Goal: Entertainment & Leisure: Consume media (video, audio)

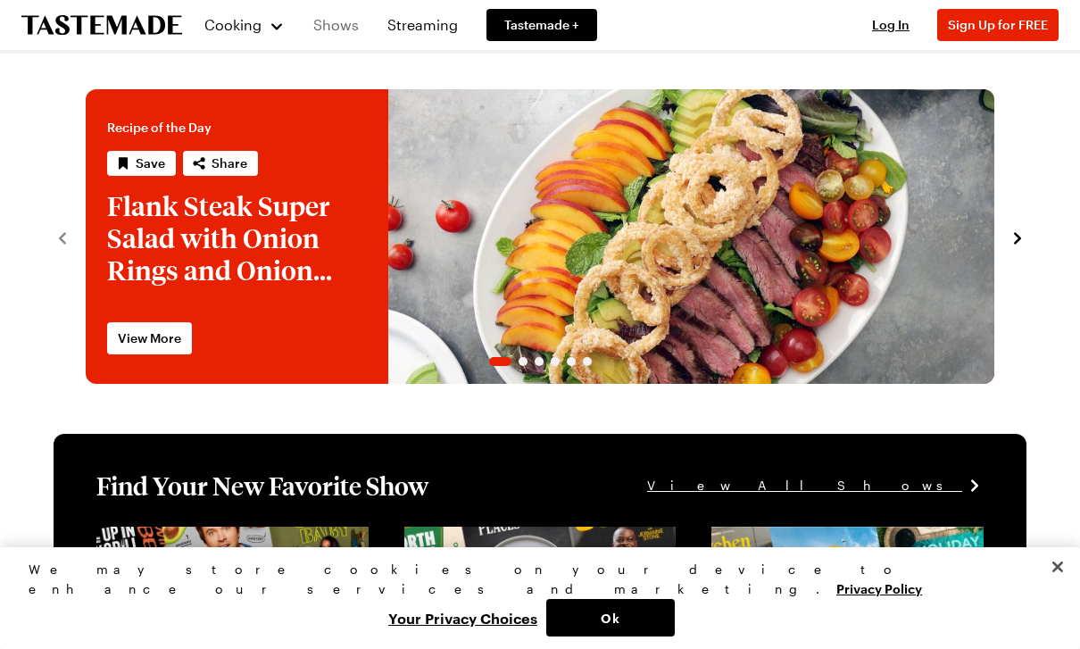
click at [328, 22] on link "Shows" at bounding box center [336, 25] width 67 height 50
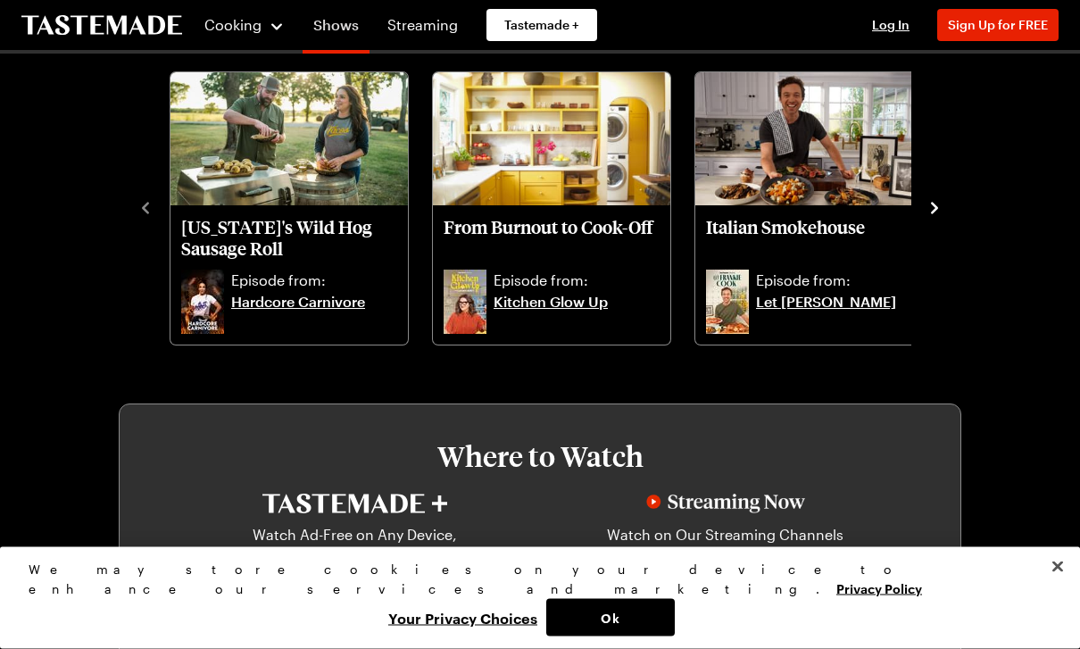
scroll to position [517, 0]
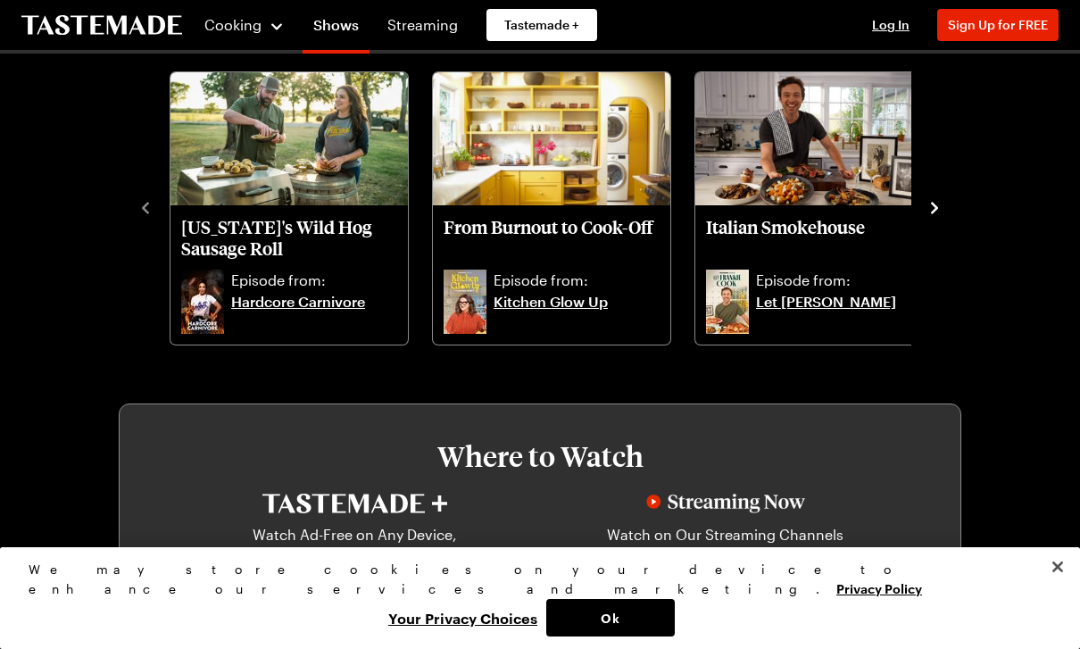
click at [935, 204] on icon "navigate to next item" at bounding box center [934, 208] width 18 height 18
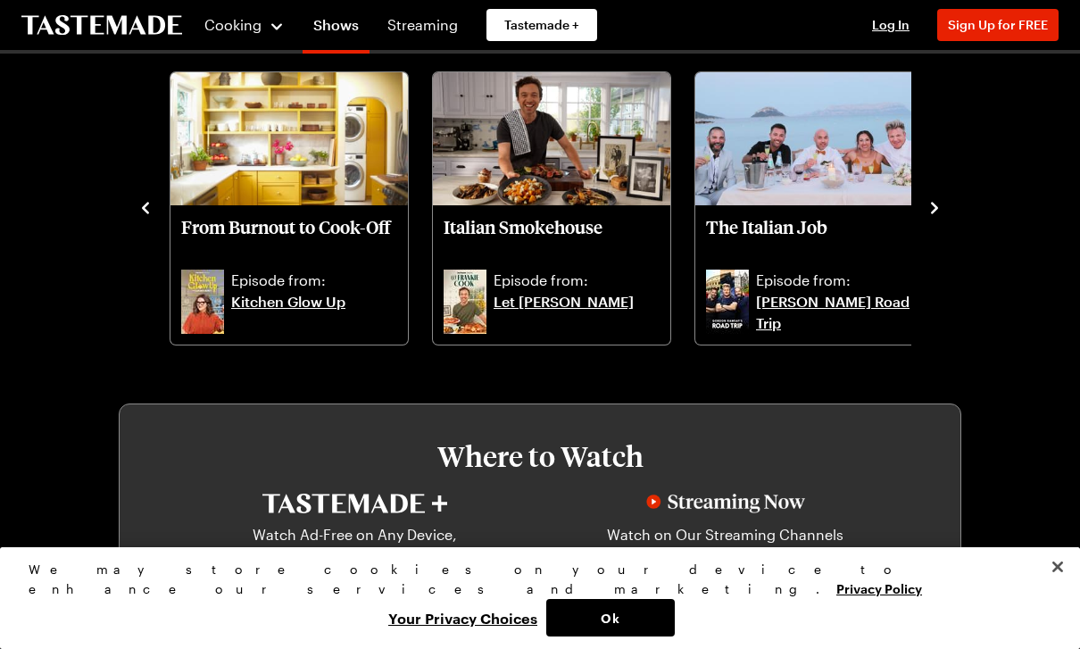
click at [933, 215] on icon "navigate to next item" at bounding box center [934, 208] width 18 height 18
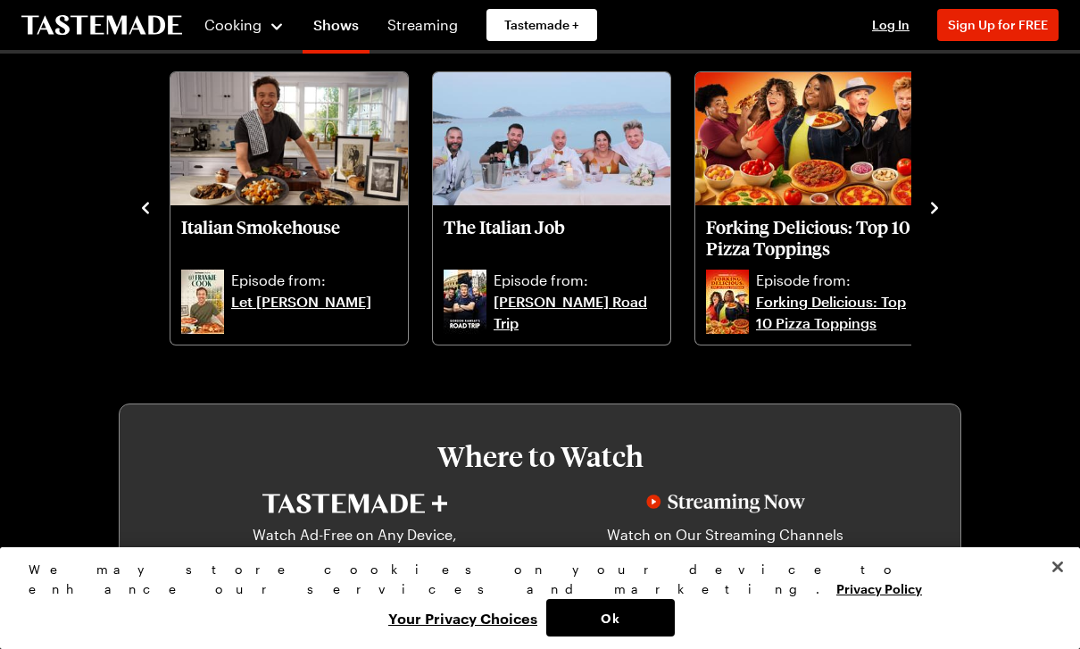
click at [931, 203] on icon "navigate to next item" at bounding box center [934, 208] width 18 height 18
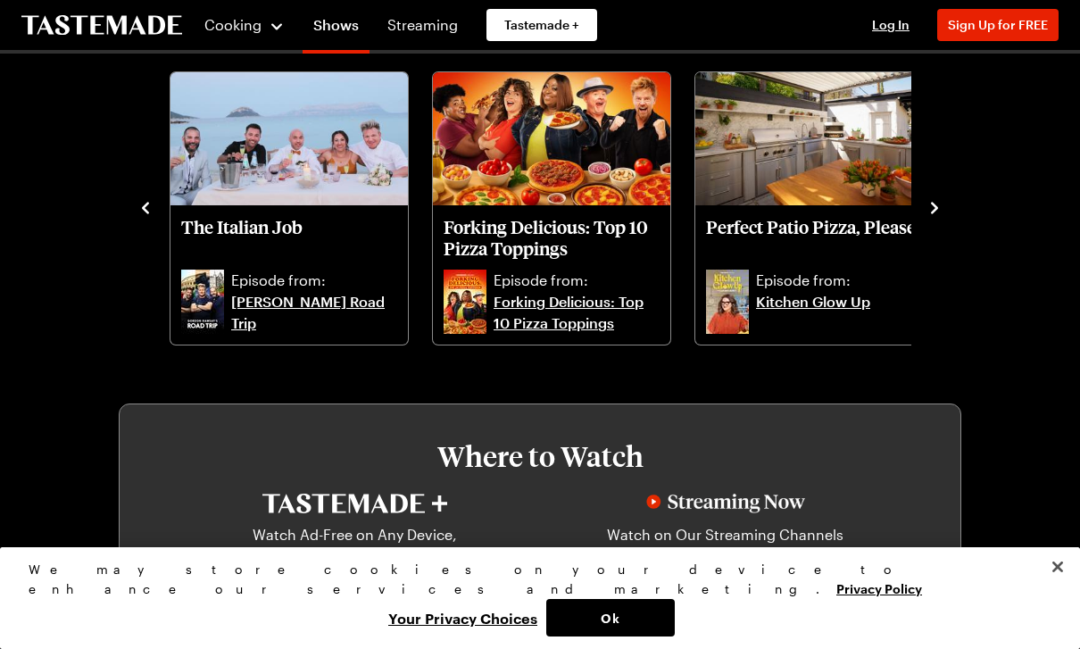
click at [934, 203] on icon "navigate to next item" at bounding box center [934, 208] width 18 height 18
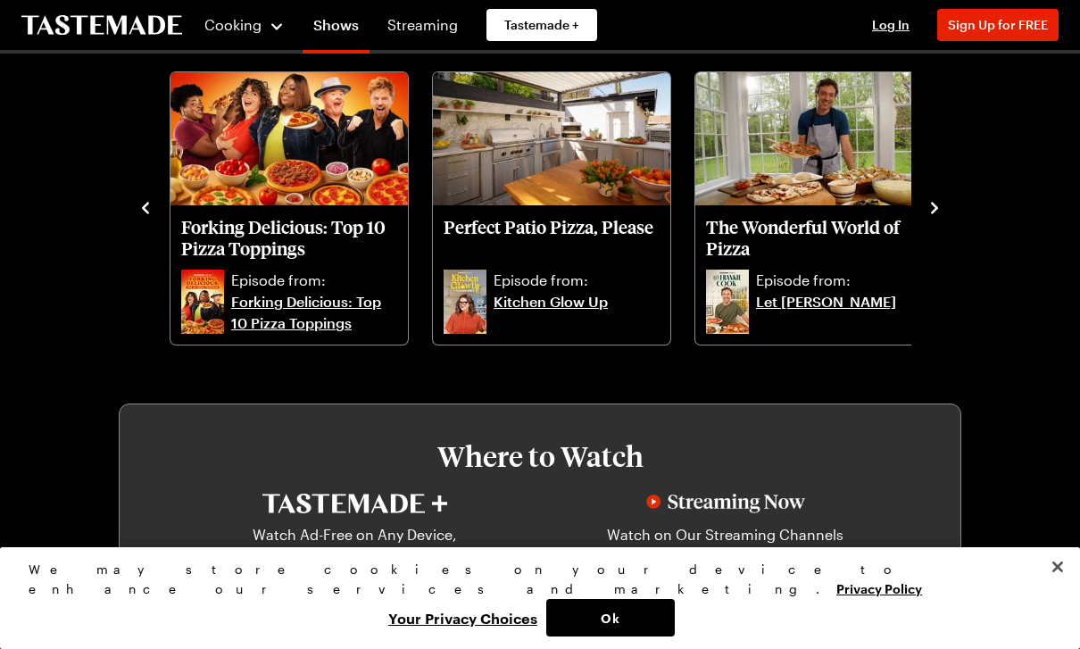
click at [941, 210] on icon "navigate to next item" at bounding box center [934, 208] width 18 height 18
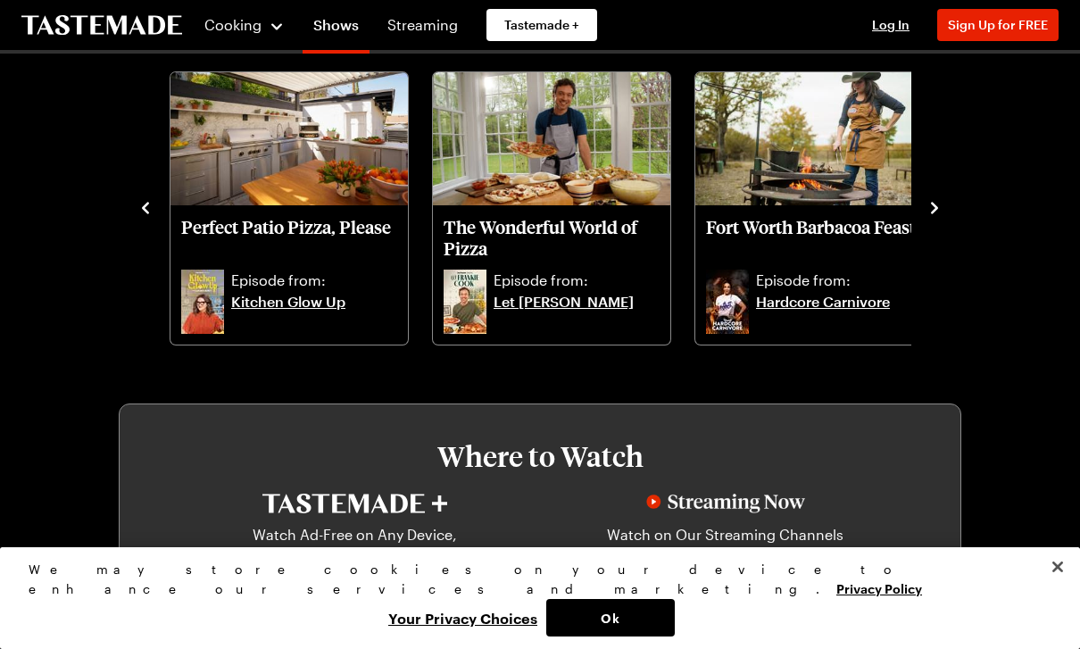
click at [941, 207] on icon "navigate to next item" at bounding box center [934, 208] width 18 height 18
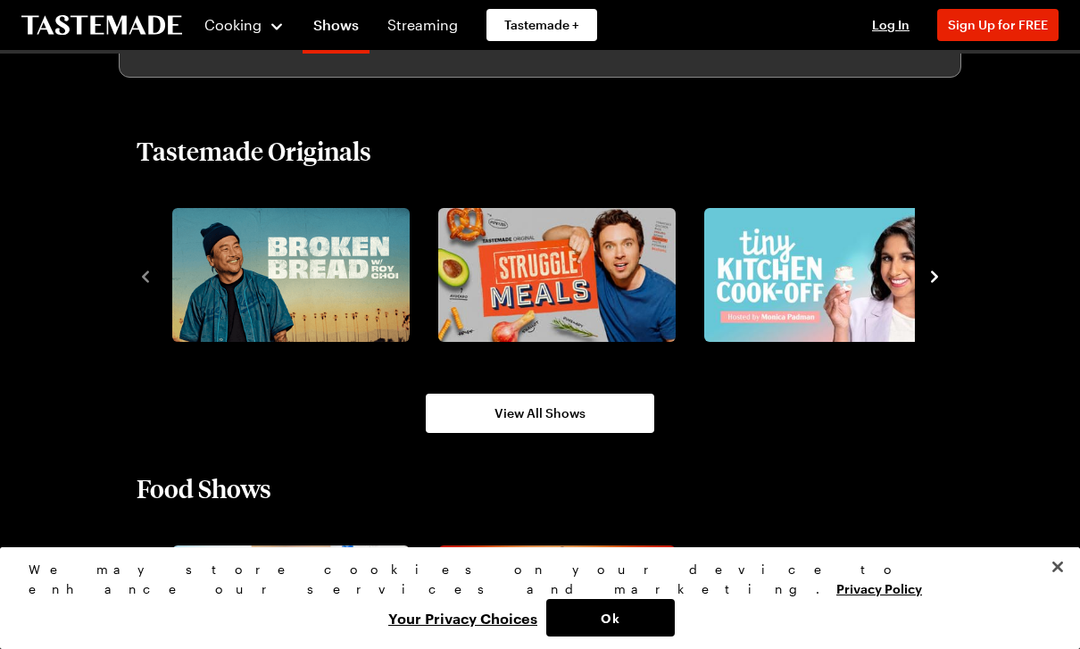
scroll to position [1113, 0]
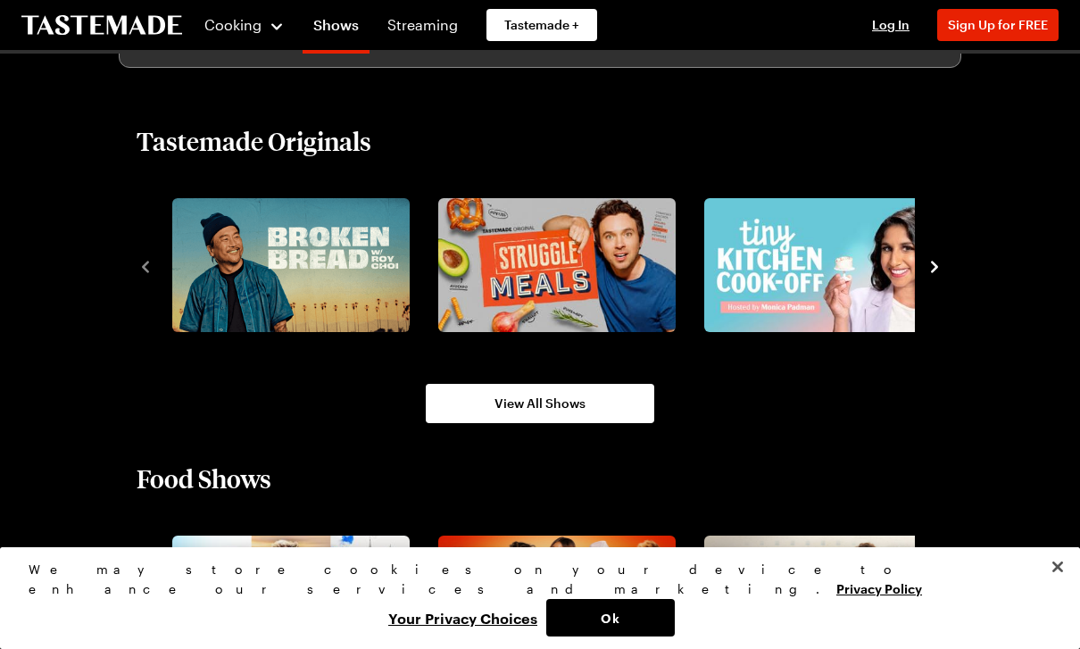
click at [941, 254] on button "navigate to next item" at bounding box center [934, 264] width 18 height 21
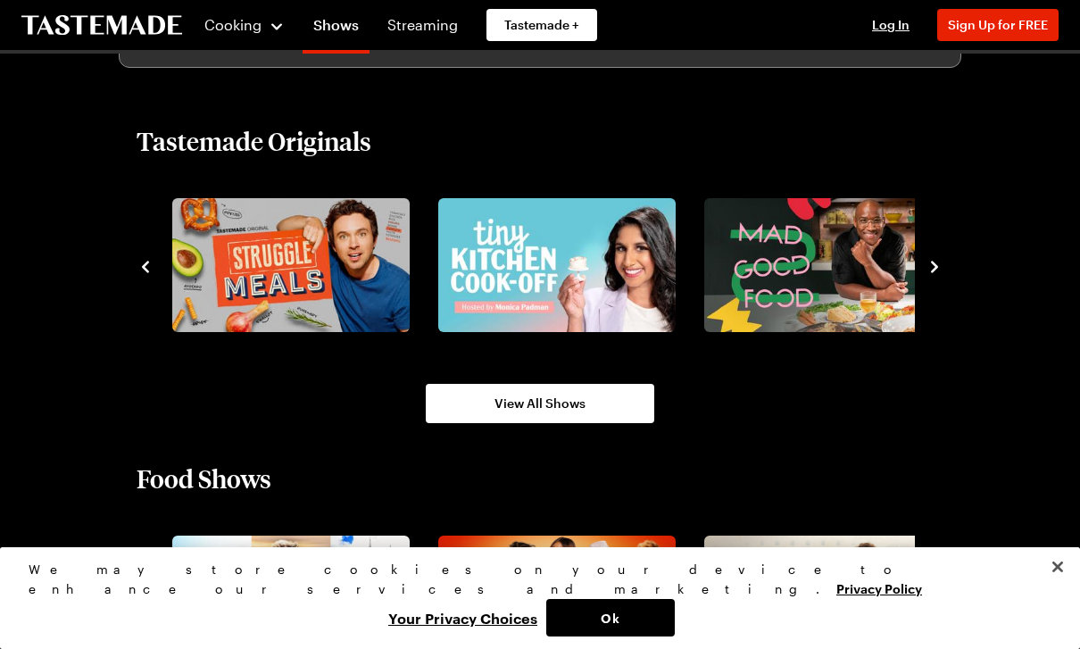
click at [933, 261] on icon "navigate to next item" at bounding box center [934, 267] width 18 height 18
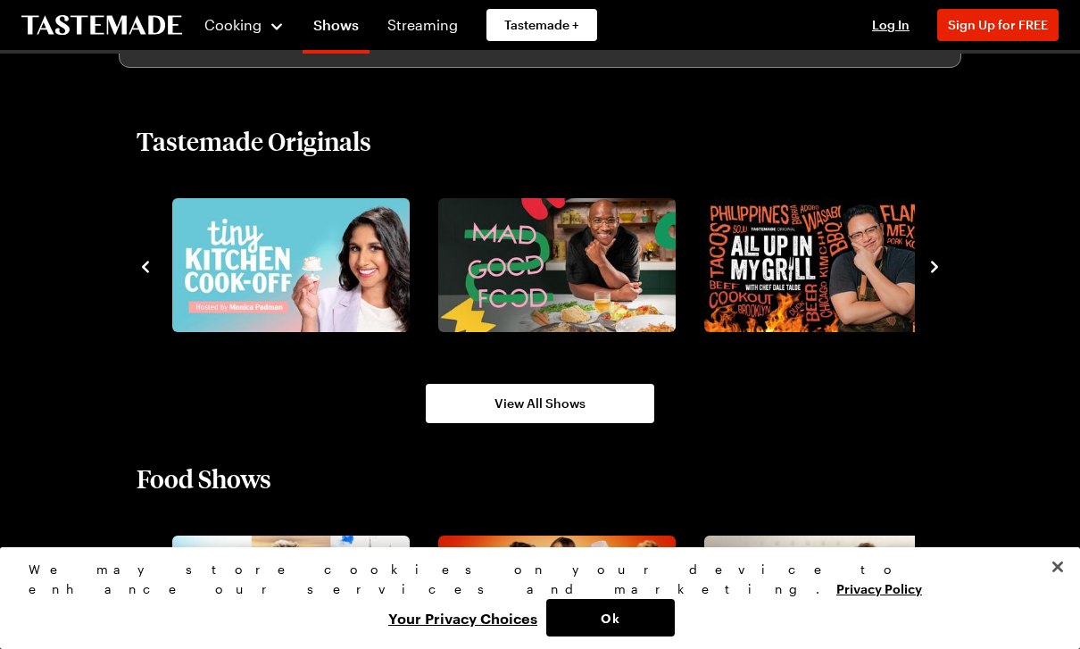
click at [931, 263] on icon "navigate to next item" at bounding box center [934, 267] width 18 height 18
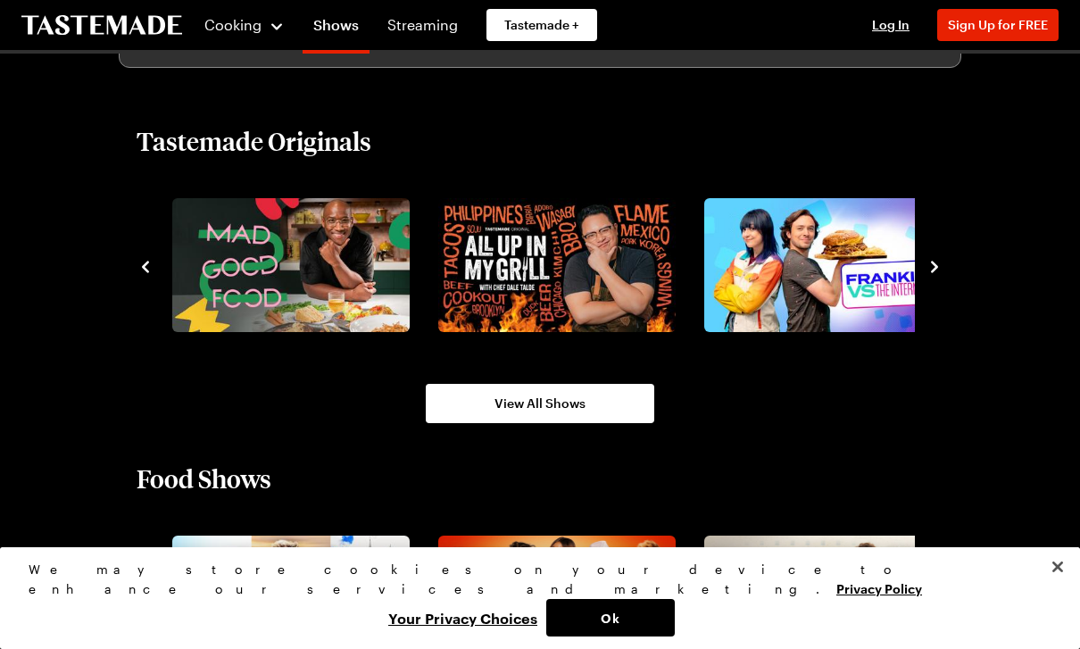
click at [936, 258] on icon "navigate to next item" at bounding box center [934, 267] width 18 height 18
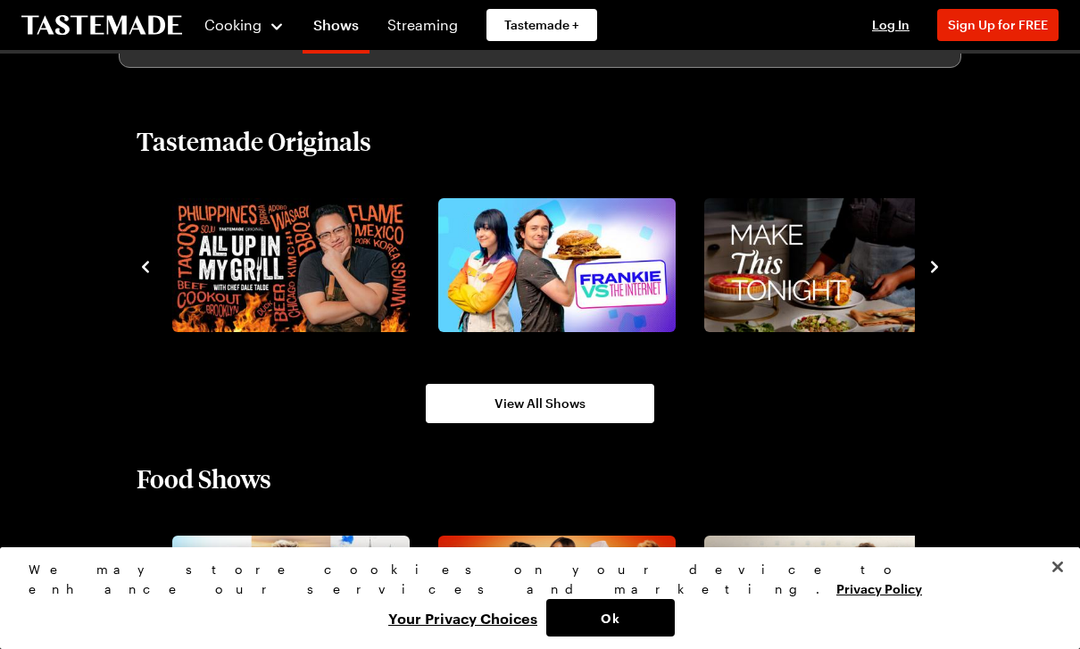
click at [935, 269] on icon "navigate to next item" at bounding box center [934, 267] width 7 height 12
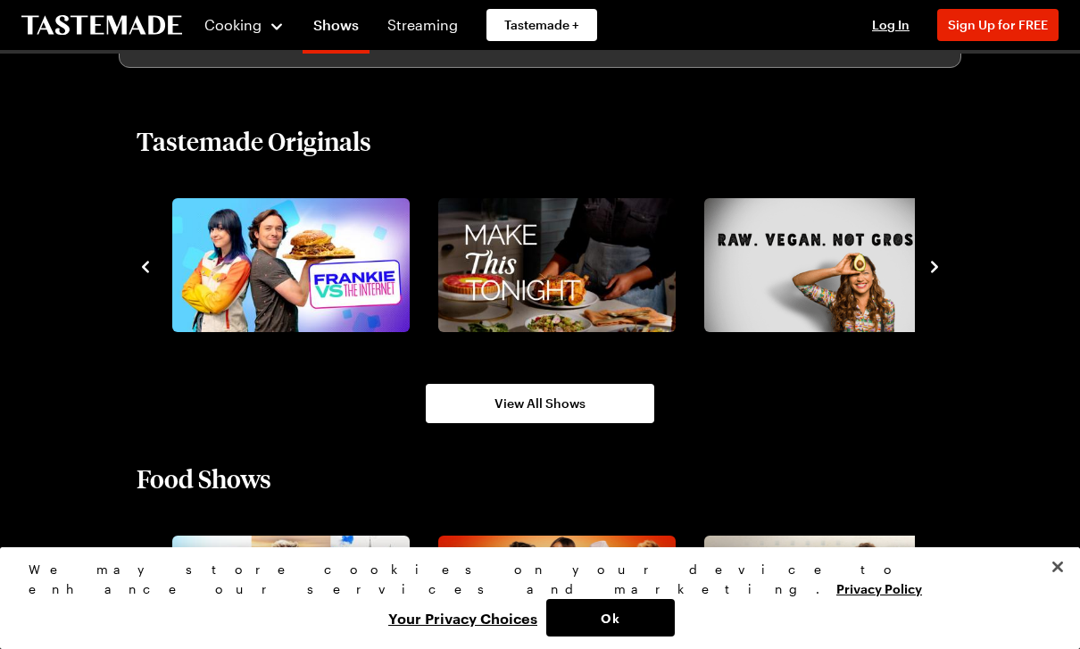
click at [925, 274] on icon "navigate to next item" at bounding box center [934, 267] width 18 height 18
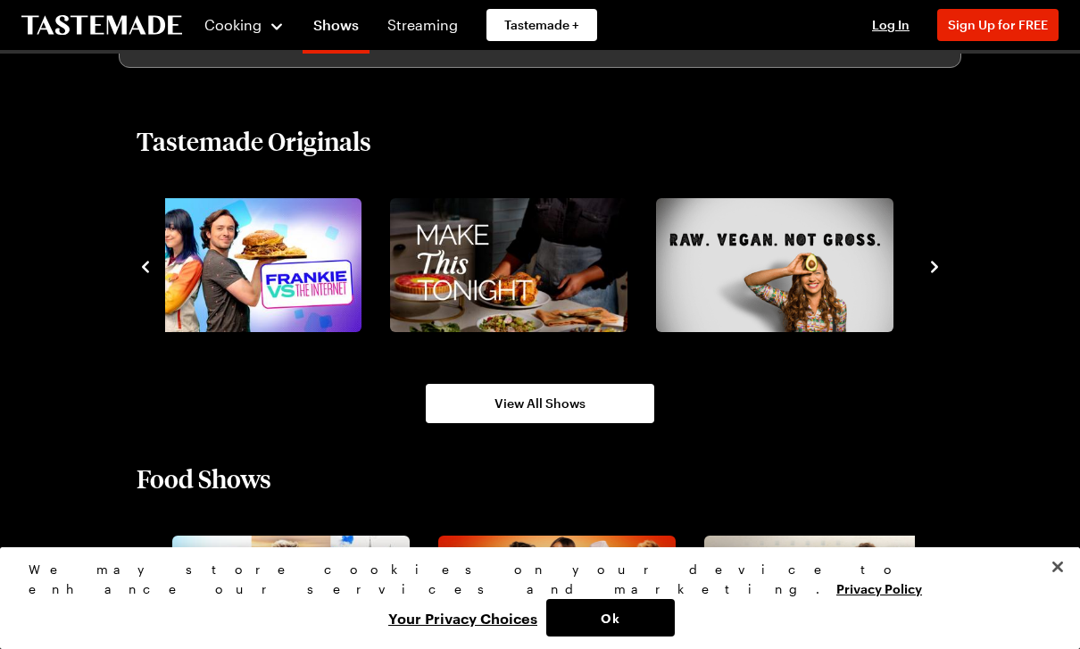
click at [926, 269] on icon "navigate to next item" at bounding box center [934, 267] width 18 height 18
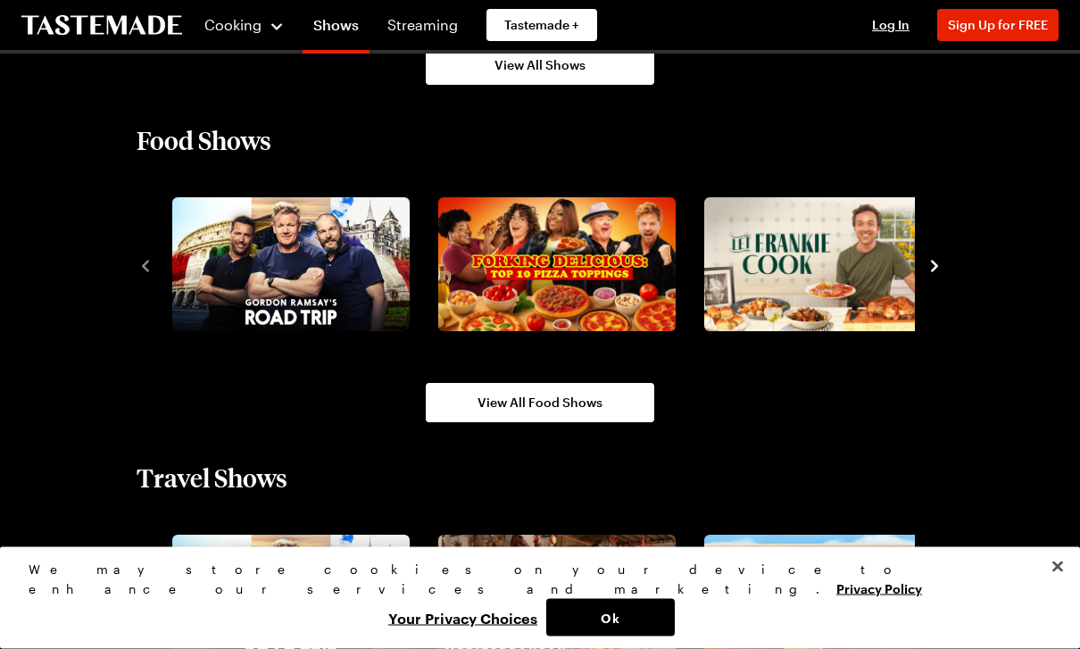
scroll to position [1451, 0]
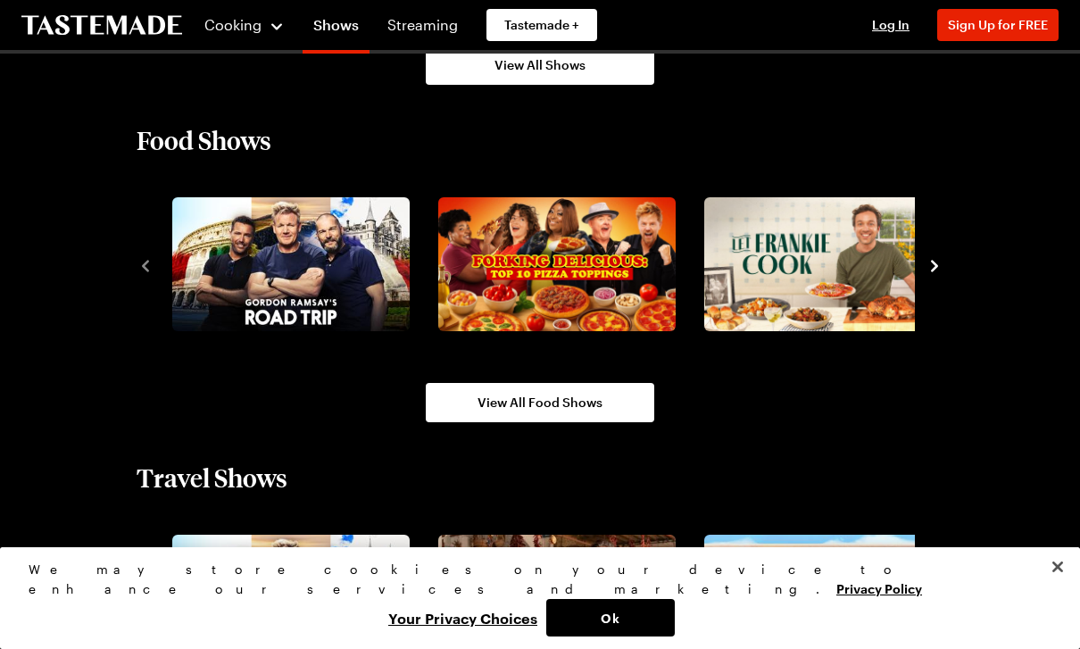
click at [941, 268] on icon "navigate to next item" at bounding box center [934, 266] width 18 height 18
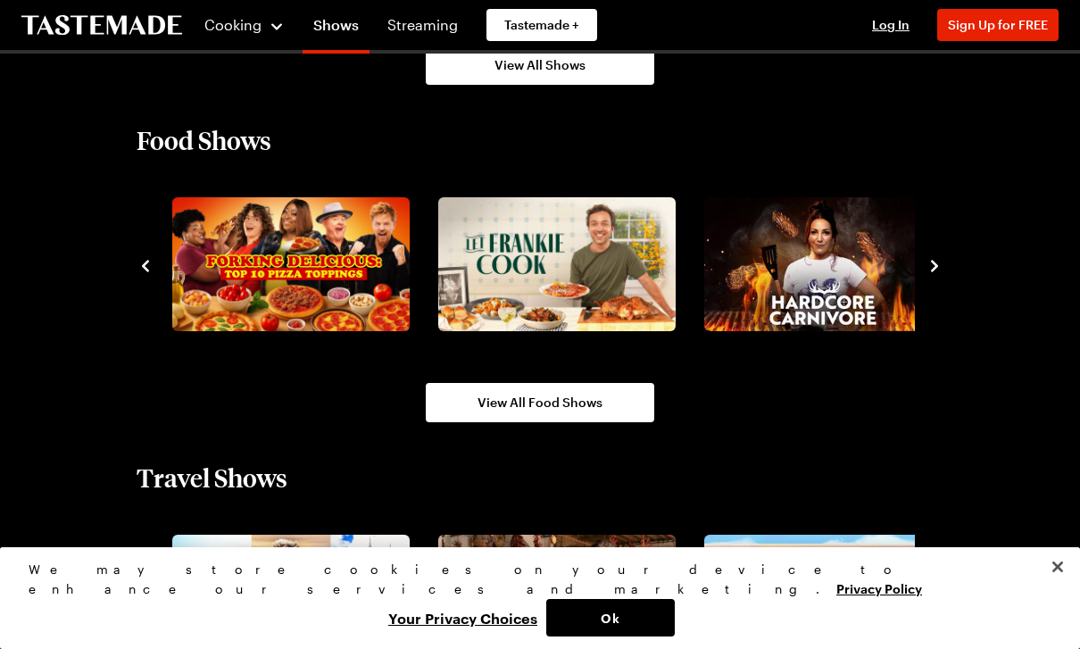
click at [941, 268] on icon "navigate to next item" at bounding box center [934, 266] width 18 height 18
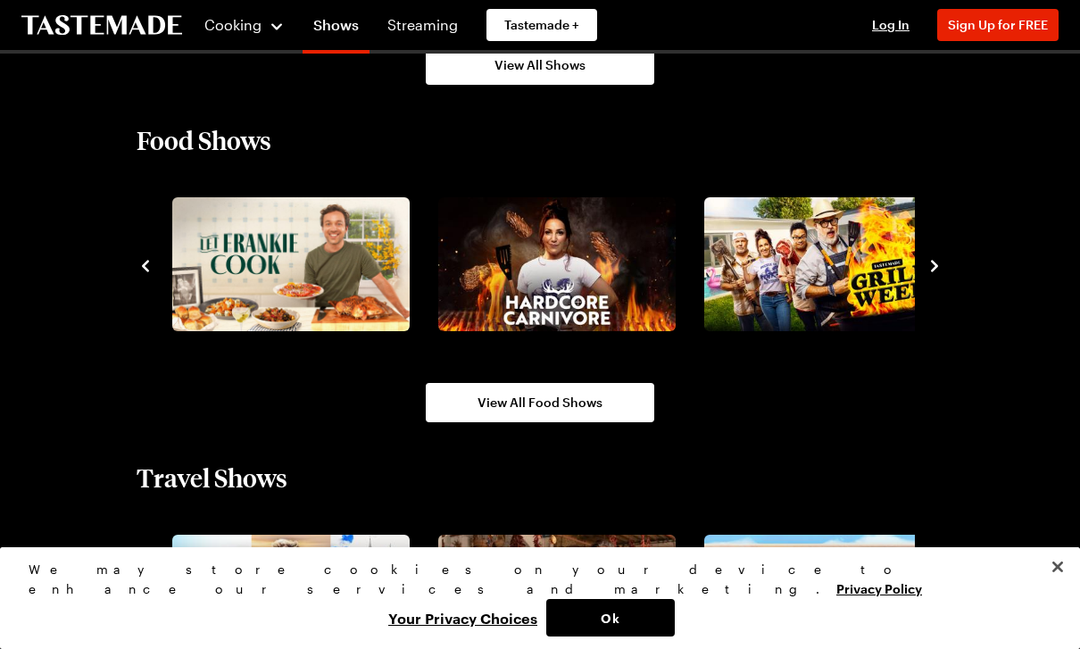
click at [936, 271] on icon "navigate to next item" at bounding box center [934, 266] width 18 height 18
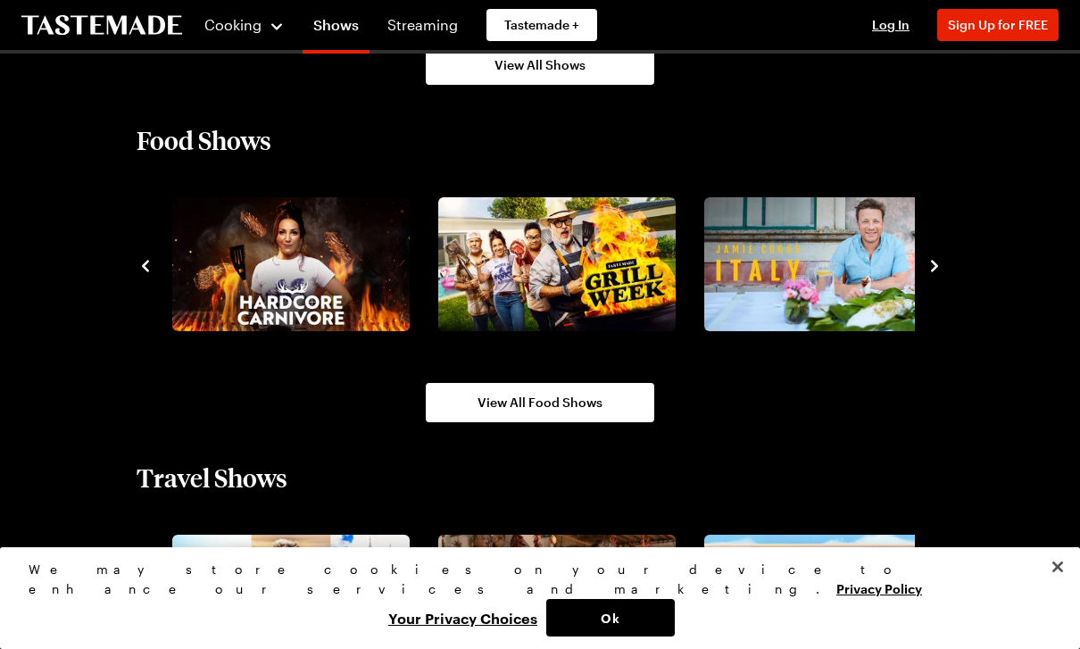
click at [935, 266] on icon "navigate to next item" at bounding box center [934, 266] width 7 height 12
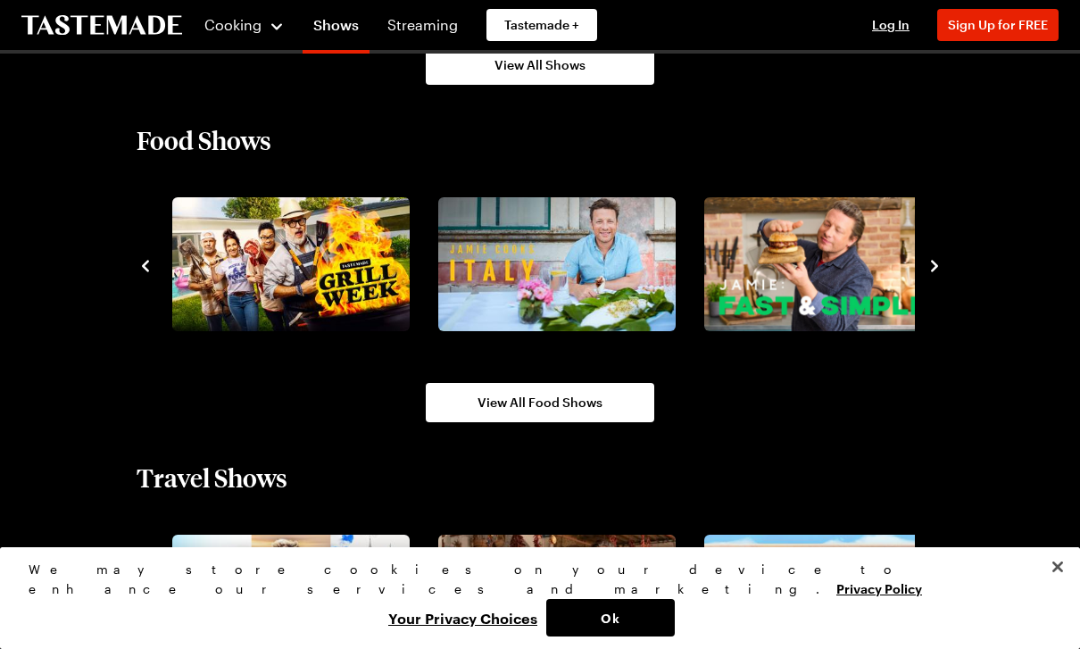
click at [925, 273] on div at bounding box center [540, 264] width 807 height 145
click at [942, 274] on icon "navigate to next item" at bounding box center [934, 266] width 18 height 18
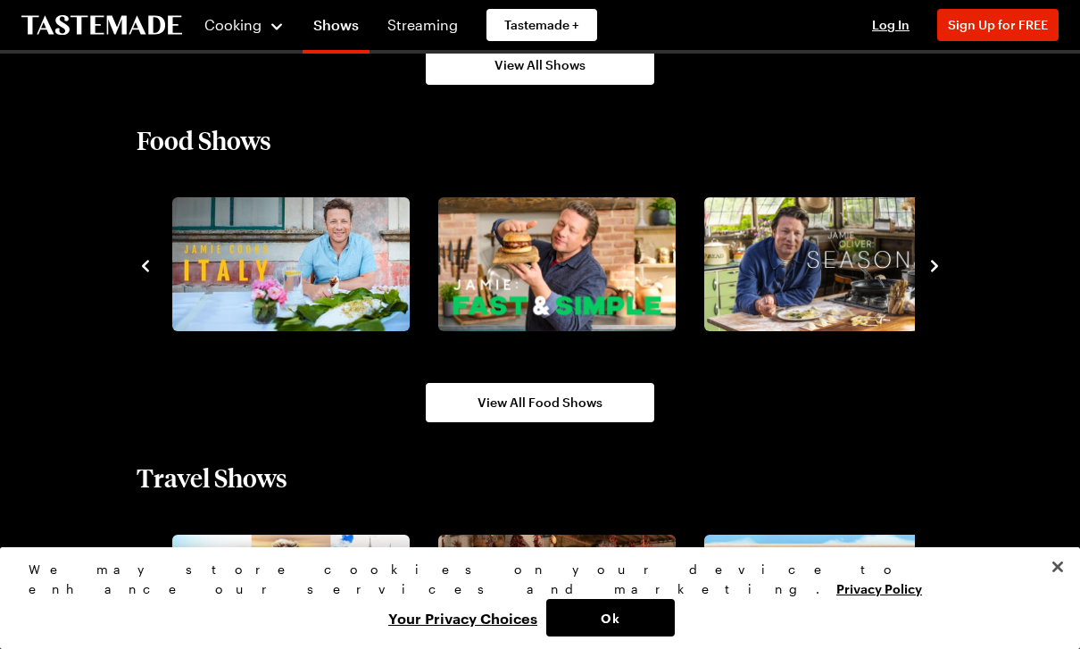
click at [940, 260] on icon "navigate to next item" at bounding box center [934, 266] width 18 height 18
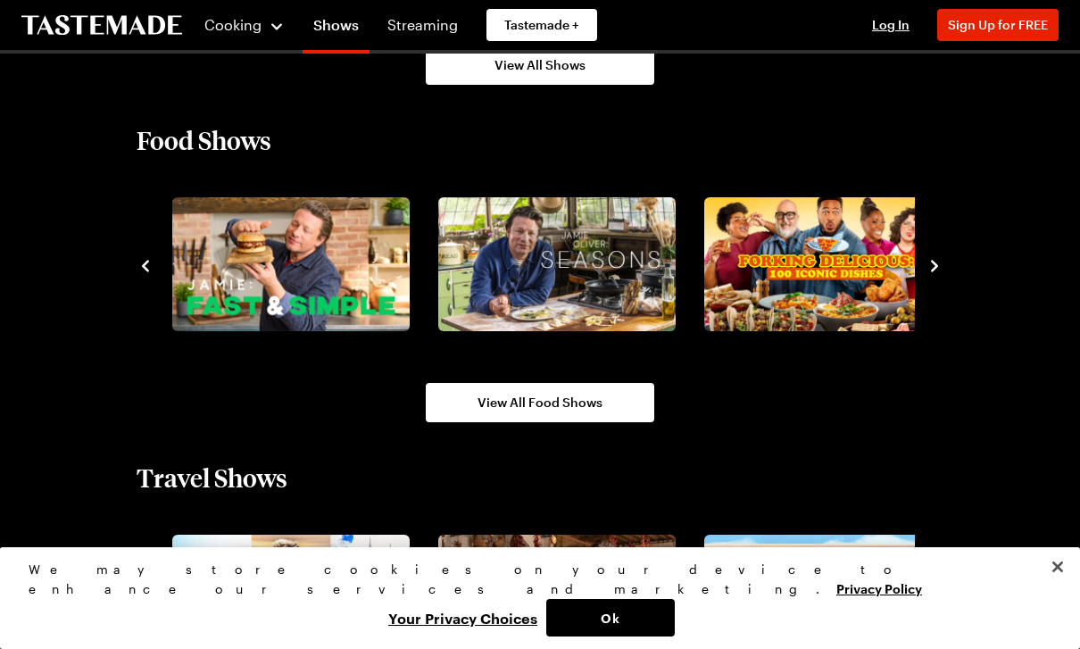
click at [941, 258] on icon "navigate to next item" at bounding box center [934, 266] width 18 height 18
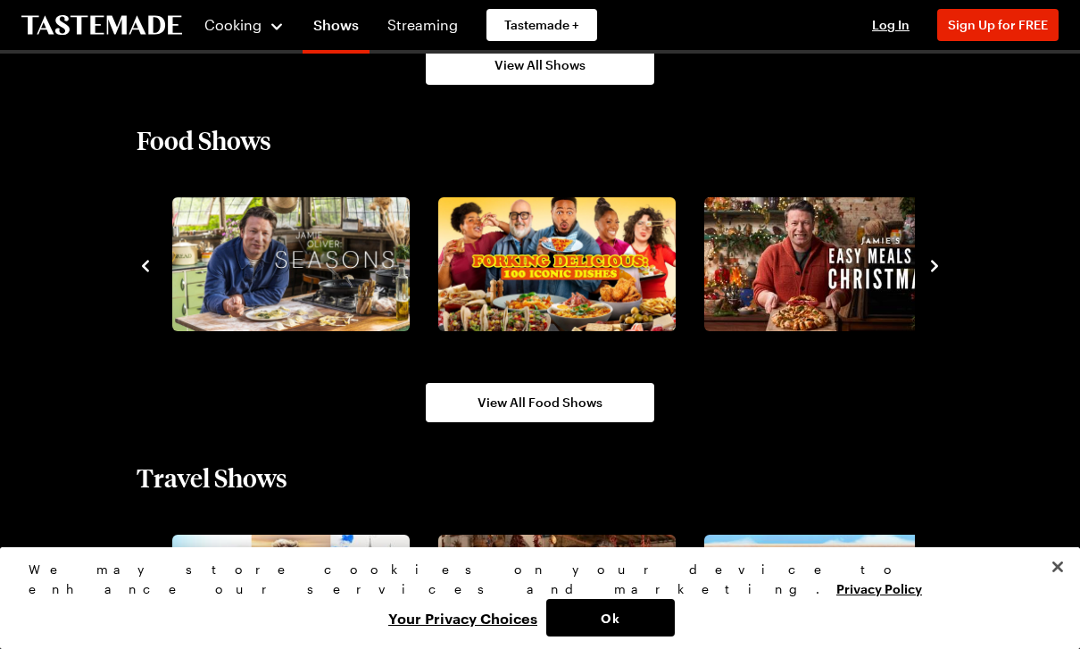
click at [585, 260] on img "9 / 10" at bounding box center [556, 264] width 237 height 134
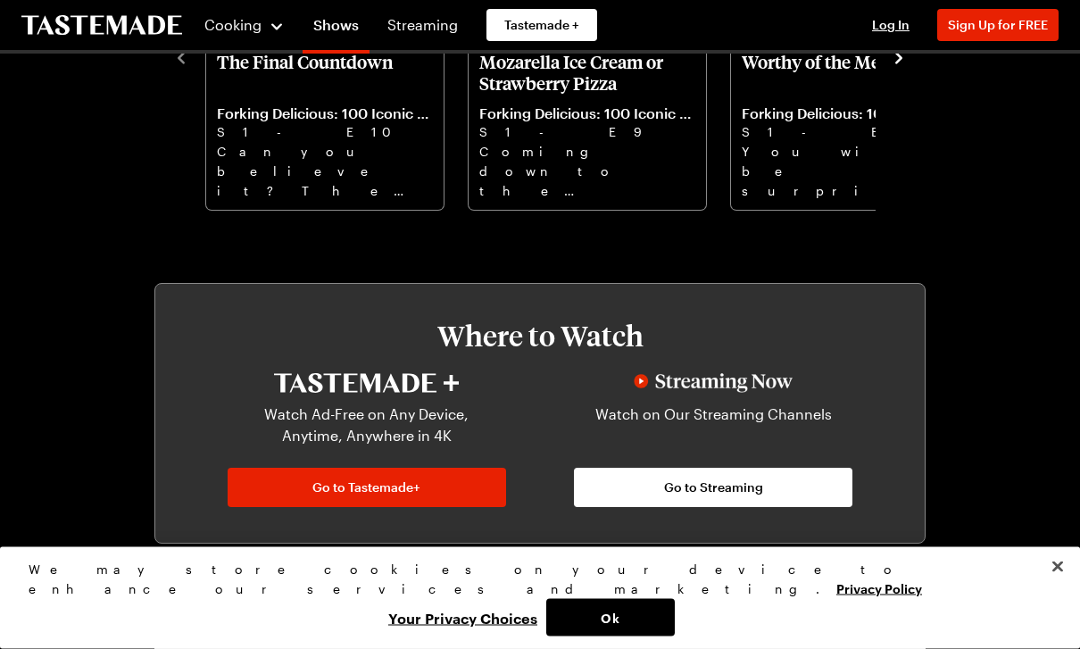
scroll to position [675, 0]
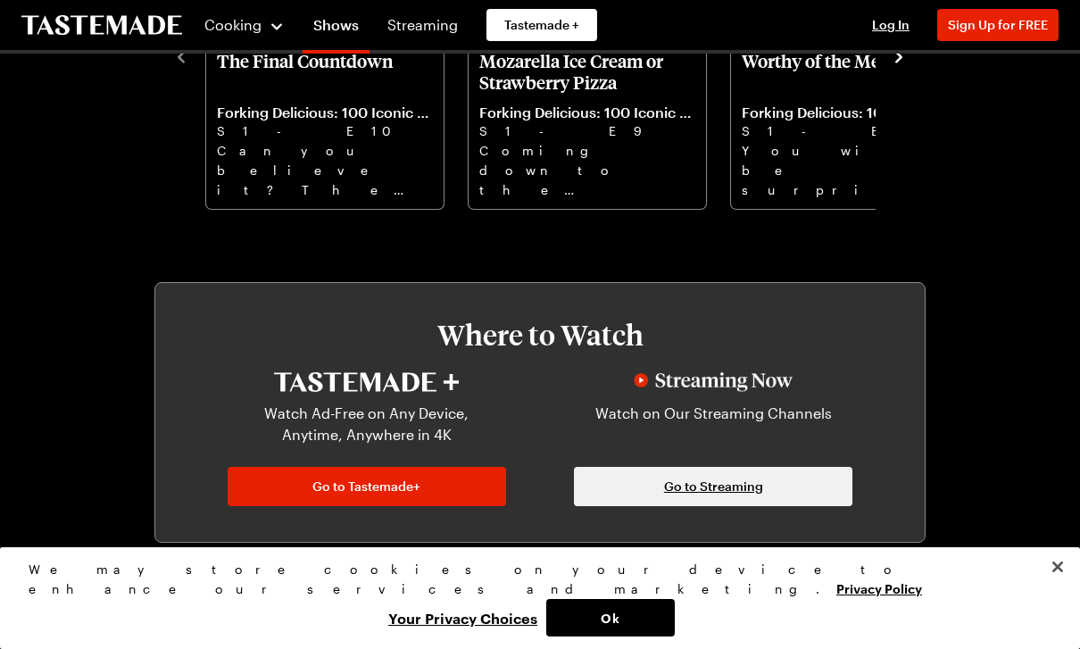
click at [759, 483] on span "Go to Streaming" at bounding box center [713, 486] width 99 height 18
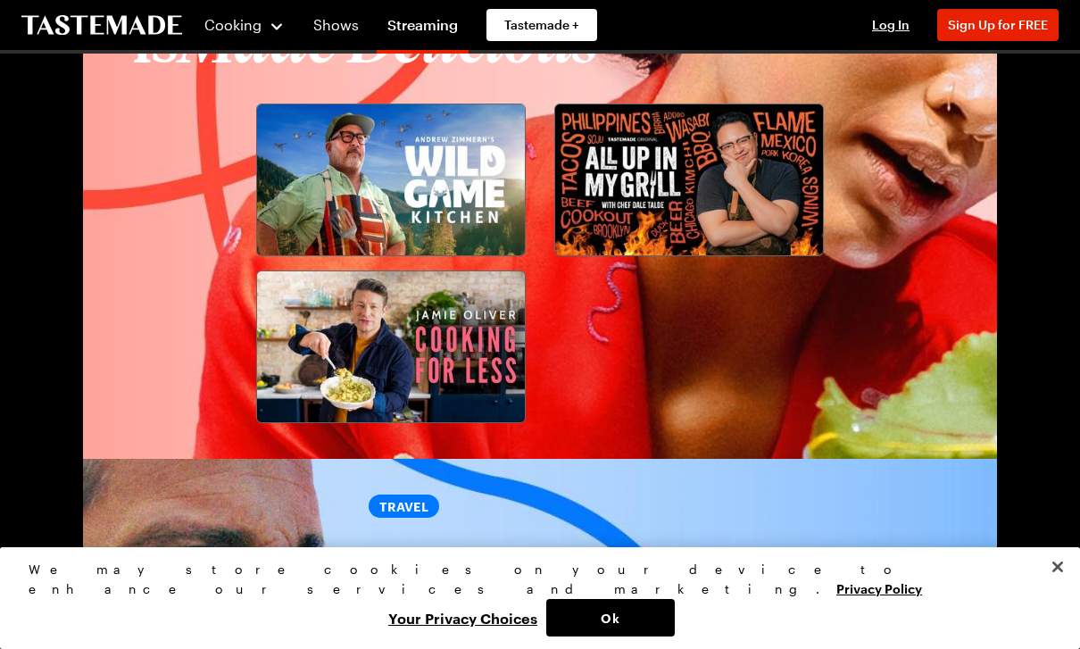
scroll to position [2131, 0]
